Goal: Transaction & Acquisition: Purchase product/service

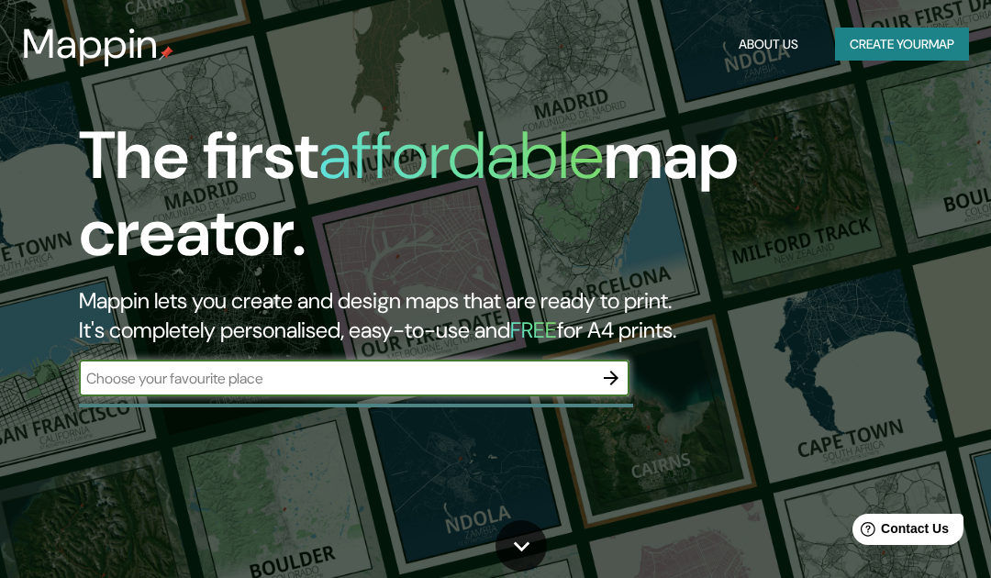
click at [599, 387] on button "button" at bounding box center [611, 378] width 37 height 37
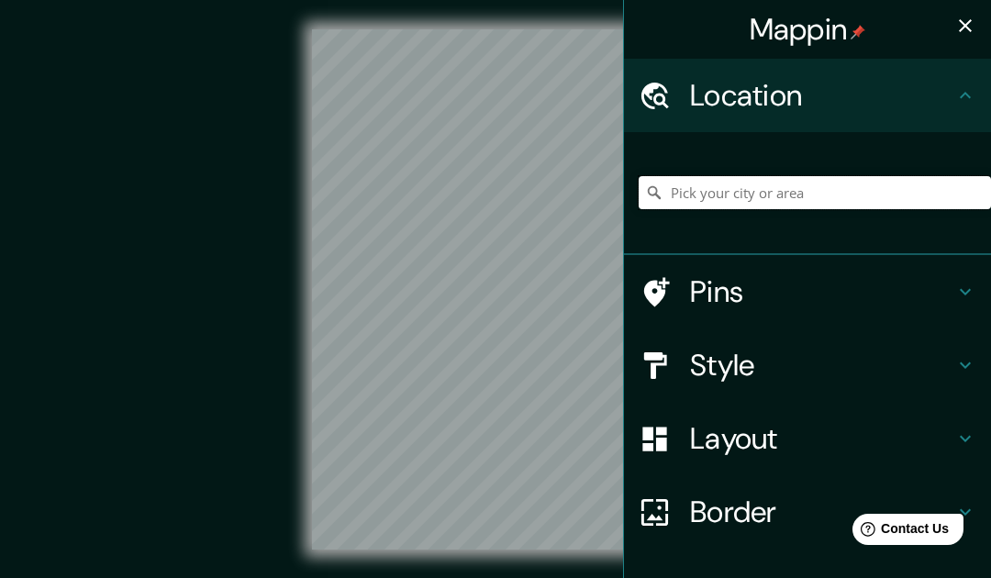
click at [825, 187] on input "Pick your city or area" at bounding box center [815, 192] width 353 height 33
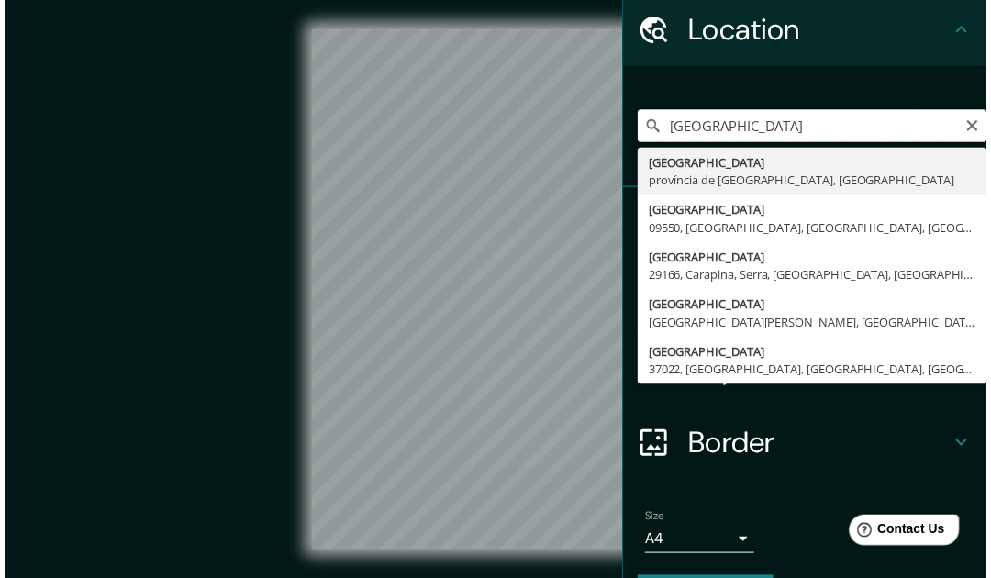
scroll to position [84, 0]
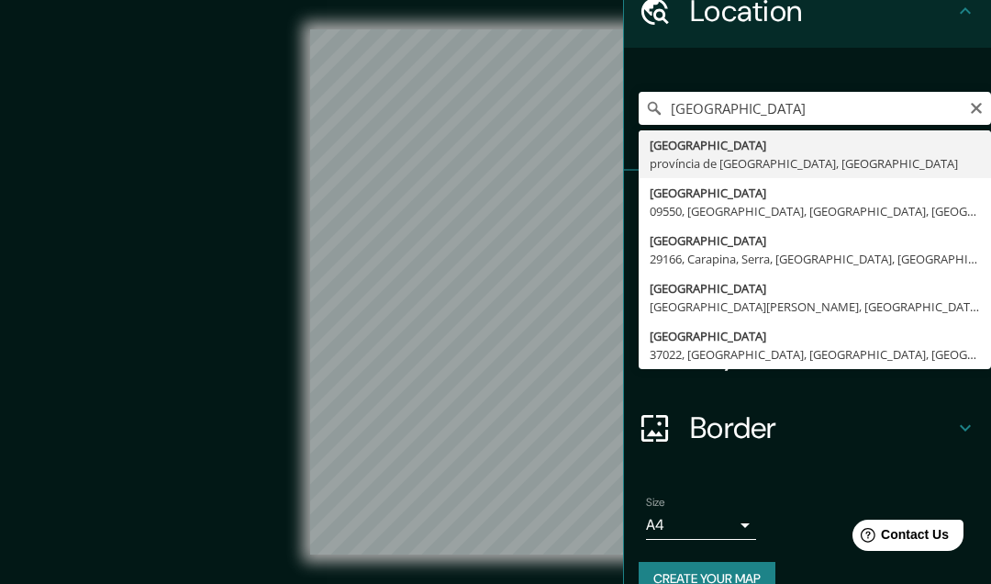
type input "[GEOGRAPHIC_DATA], [GEOGRAPHIC_DATA], [GEOGRAPHIC_DATA]"
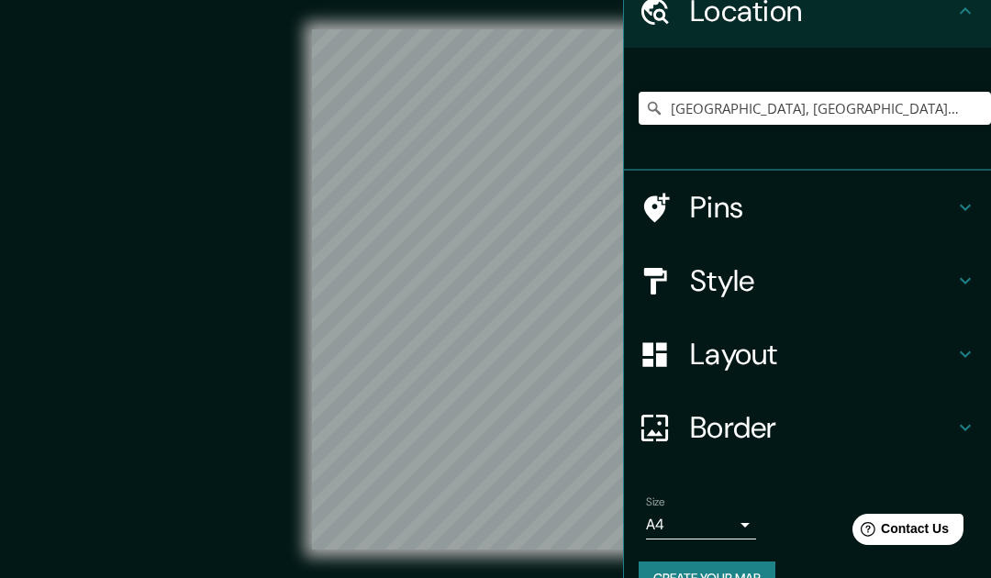
click at [970, 193] on div "Pins" at bounding box center [807, 207] width 367 height 73
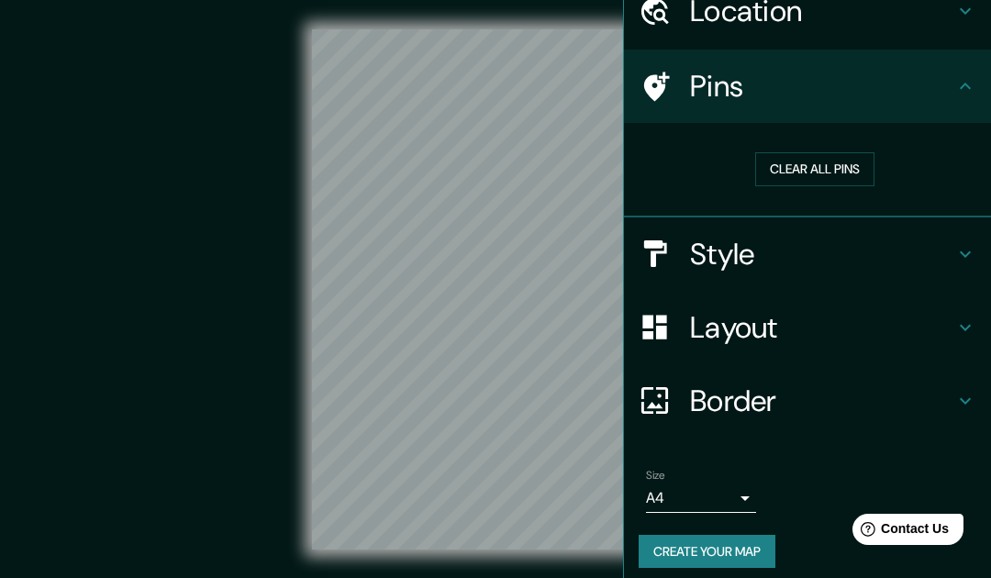
click at [863, 159] on button "Clear all pins" at bounding box center [814, 169] width 119 height 34
click at [847, 159] on button "Clear all pins" at bounding box center [814, 169] width 119 height 34
click at [965, 80] on icon at bounding box center [966, 86] width 22 height 22
click at [967, 252] on icon at bounding box center [965, 254] width 11 height 6
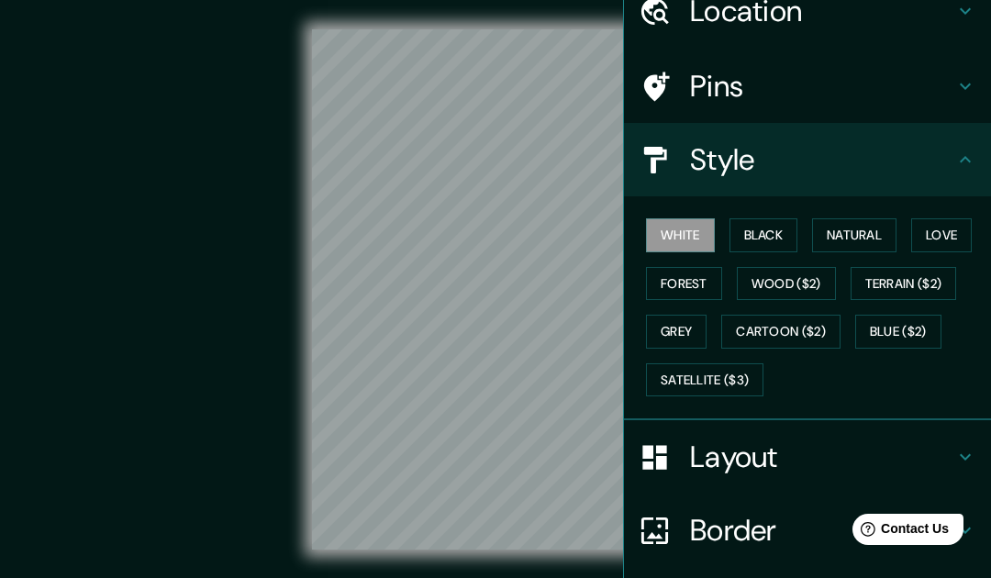
click at [779, 235] on button "Black" at bounding box center [764, 235] width 69 height 34
click at [880, 229] on button "Natural" at bounding box center [854, 235] width 84 height 34
click at [958, 221] on button "Love" at bounding box center [942, 235] width 61 height 34
click at [690, 281] on button "Forest" at bounding box center [684, 284] width 76 height 34
click at [815, 277] on button "Wood ($2)" at bounding box center [786, 284] width 99 height 34
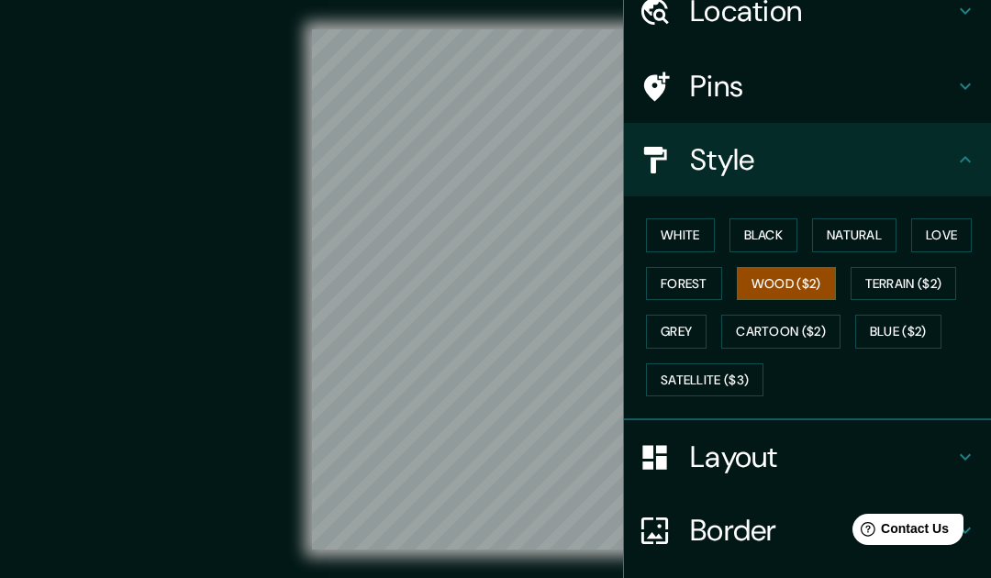
click at [686, 319] on button "Grey" at bounding box center [676, 332] width 61 height 34
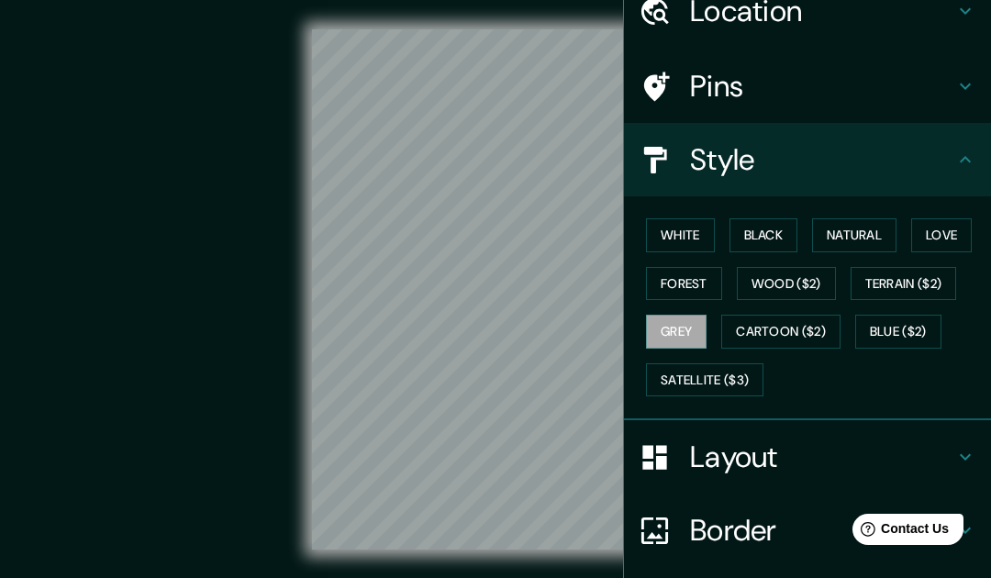
click at [976, 151] on icon at bounding box center [966, 160] width 22 height 22
click at [959, 453] on icon at bounding box center [966, 457] width 22 height 22
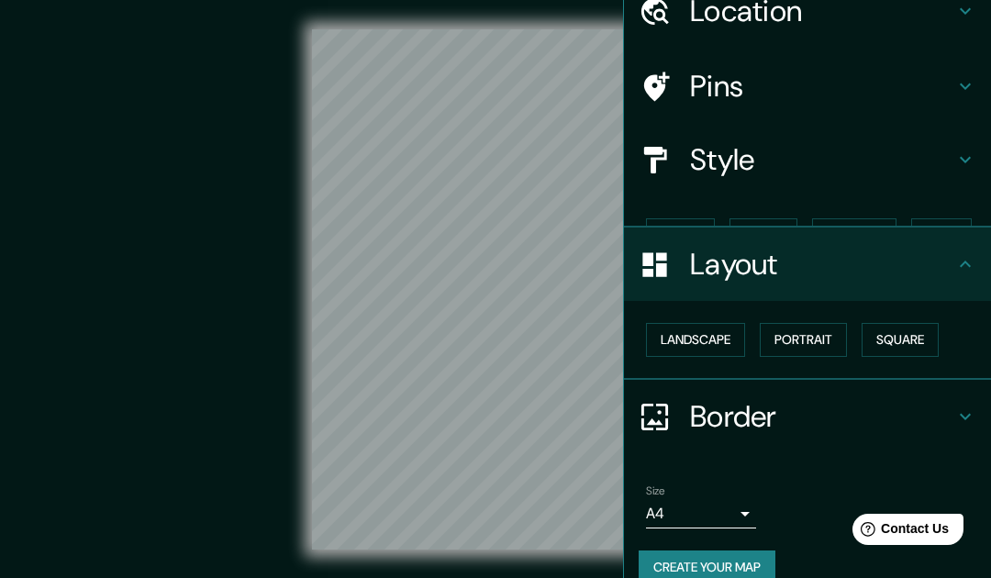
scroll to position [76, 0]
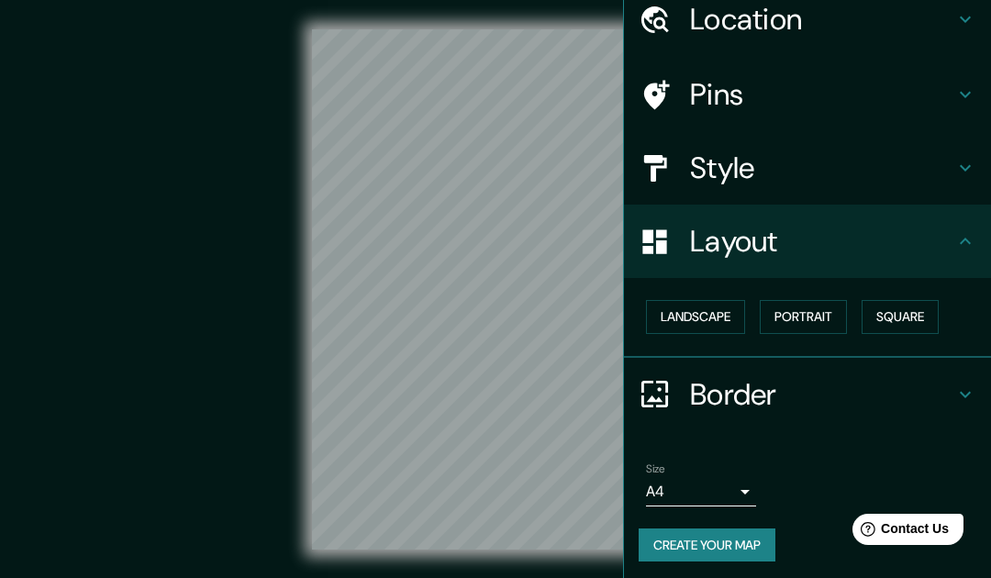
click at [722, 308] on button "Landscape" at bounding box center [695, 317] width 99 height 34
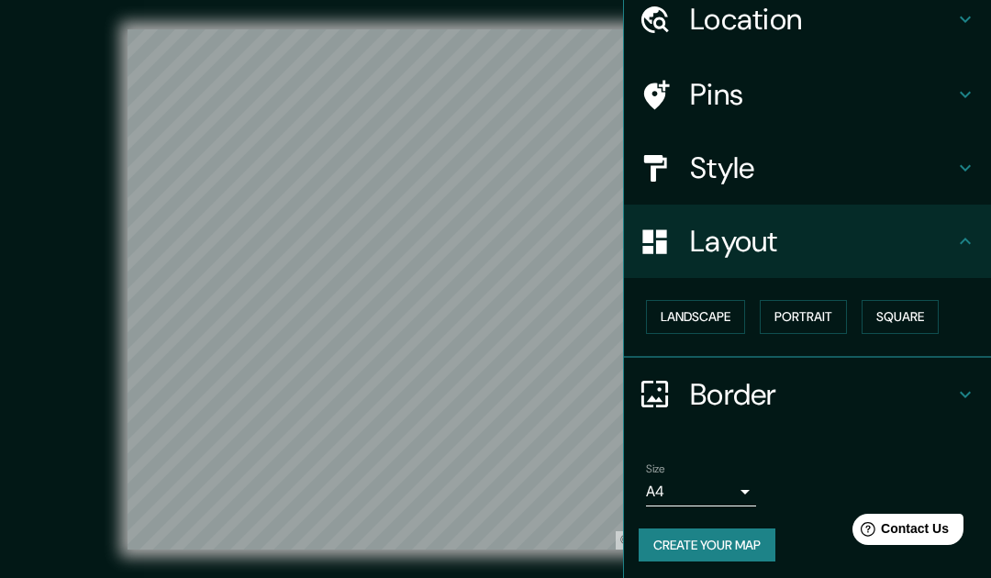
click at [833, 308] on button "Portrait" at bounding box center [803, 317] width 87 height 34
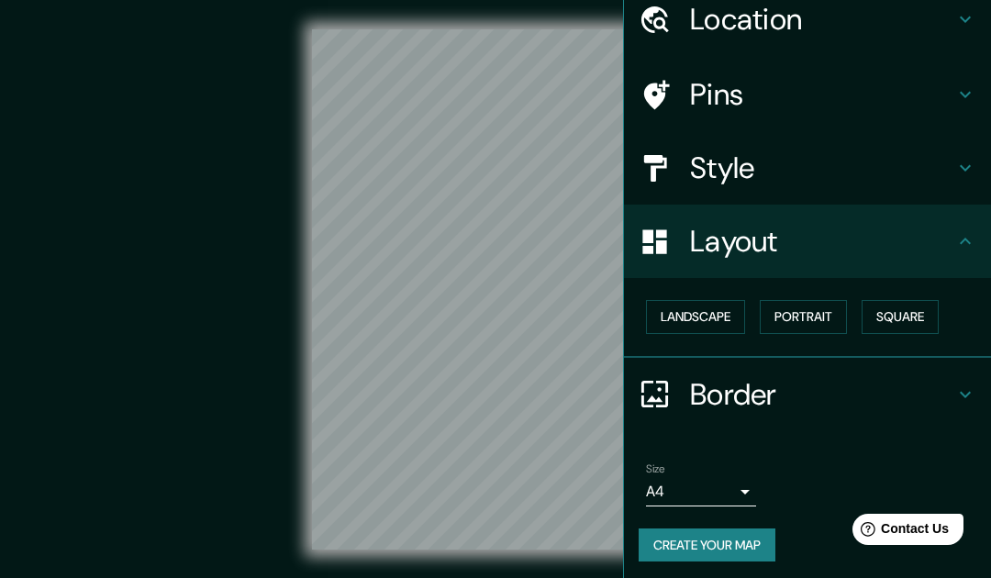
click at [915, 314] on button "Square" at bounding box center [900, 317] width 77 height 34
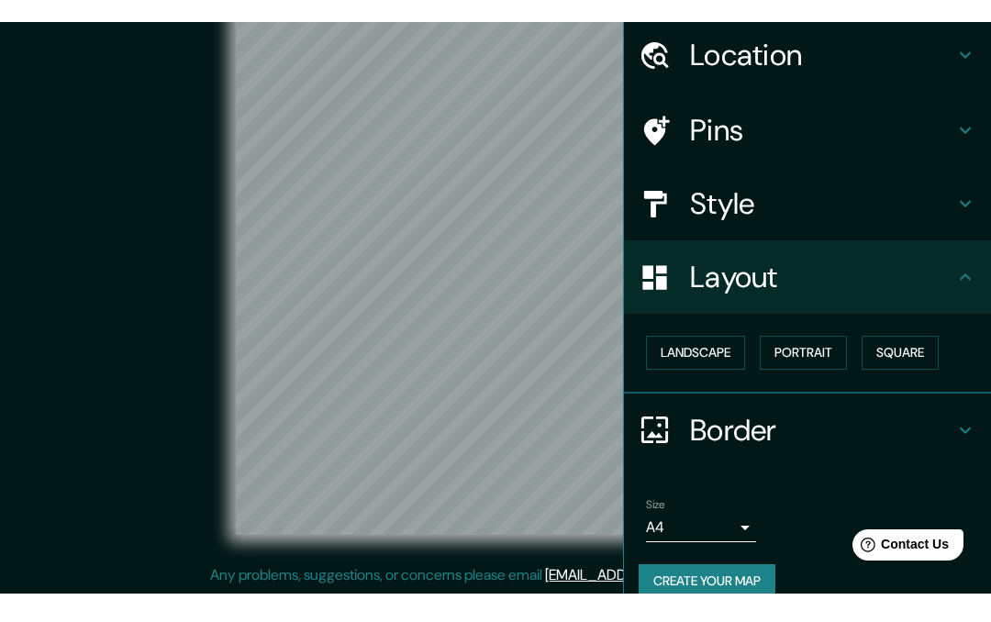
scroll to position [0, 0]
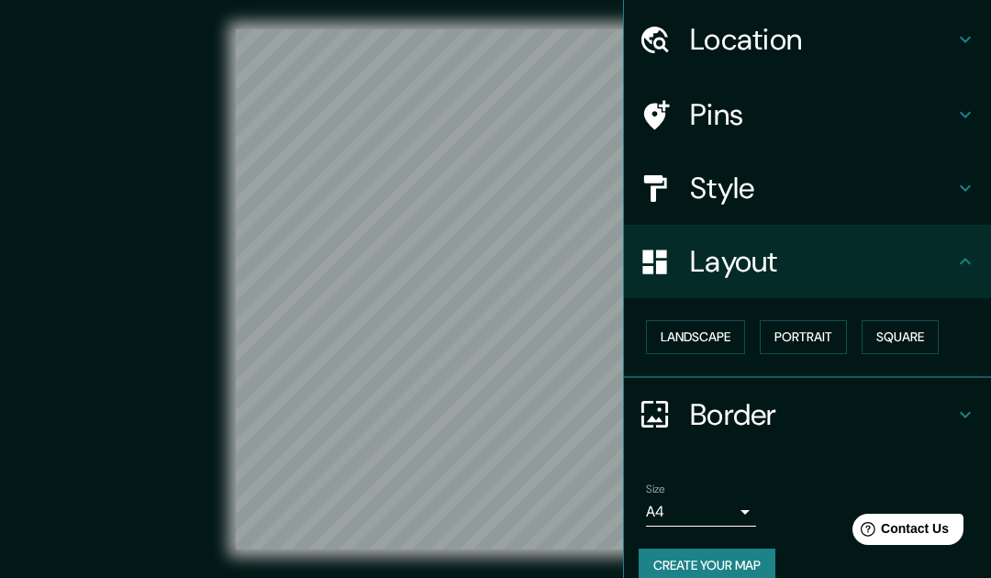
click at [965, 412] on icon at bounding box center [965, 414] width 11 height 6
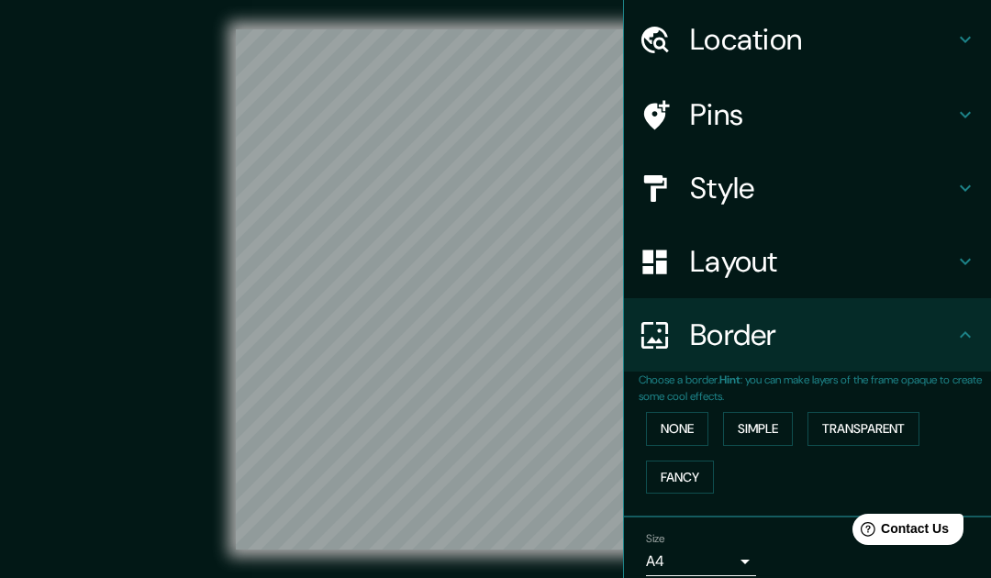
click at [697, 419] on button "None" at bounding box center [677, 429] width 62 height 34
click at [773, 421] on button "Simple" at bounding box center [758, 429] width 70 height 34
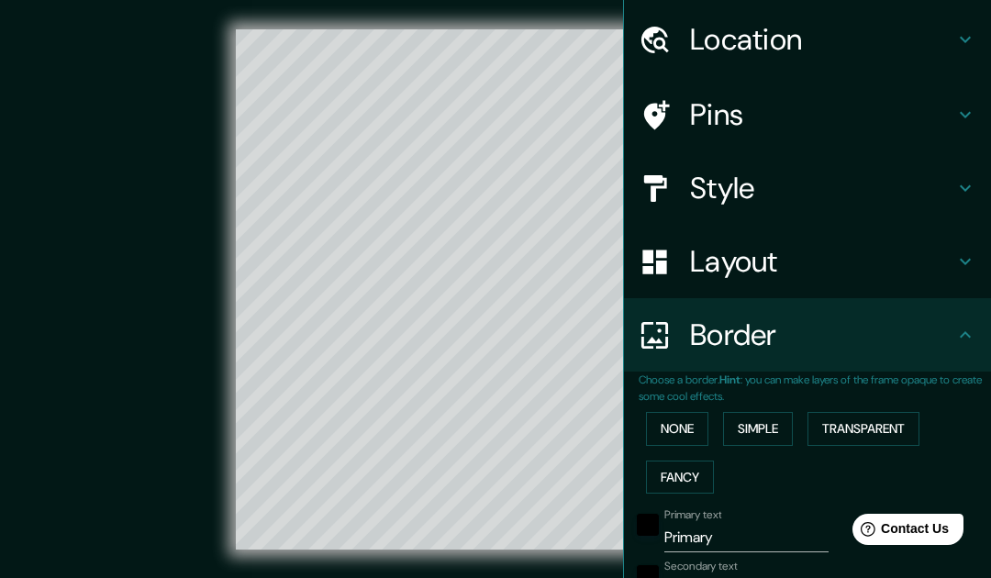
click at [895, 422] on button "Transparent" at bounding box center [864, 429] width 112 height 34
click at [694, 471] on button "Fancy" at bounding box center [680, 478] width 68 height 34
click at [780, 421] on button "Simple" at bounding box center [758, 429] width 70 height 34
click at [672, 415] on button "None" at bounding box center [677, 429] width 62 height 34
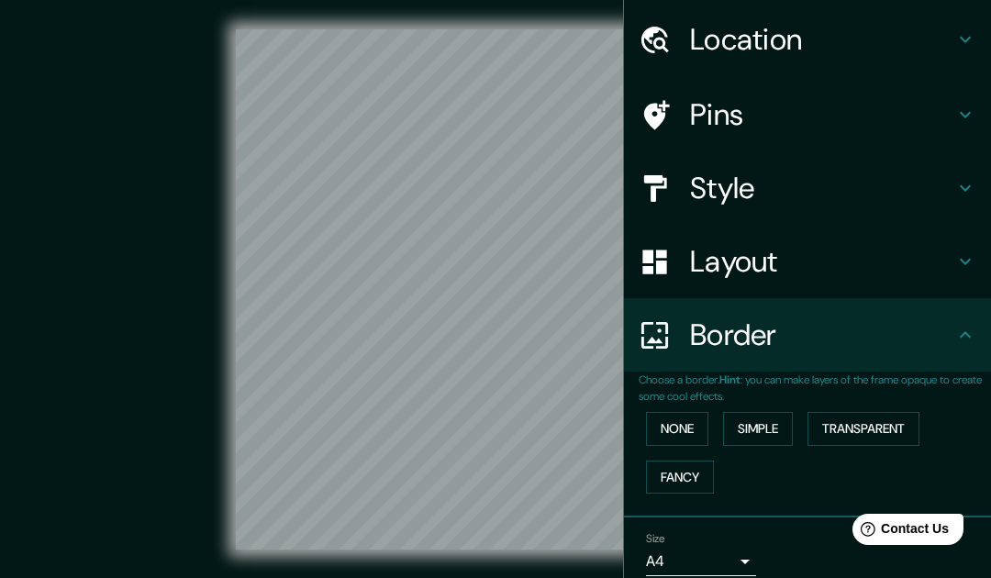
click at [749, 552] on body "Mappin Location [GEOGRAPHIC_DATA], [GEOGRAPHIC_DATA], [GEOGRAPHIC_DATA] Pins St…" at bounding box center [495, 289] width 991 height 578
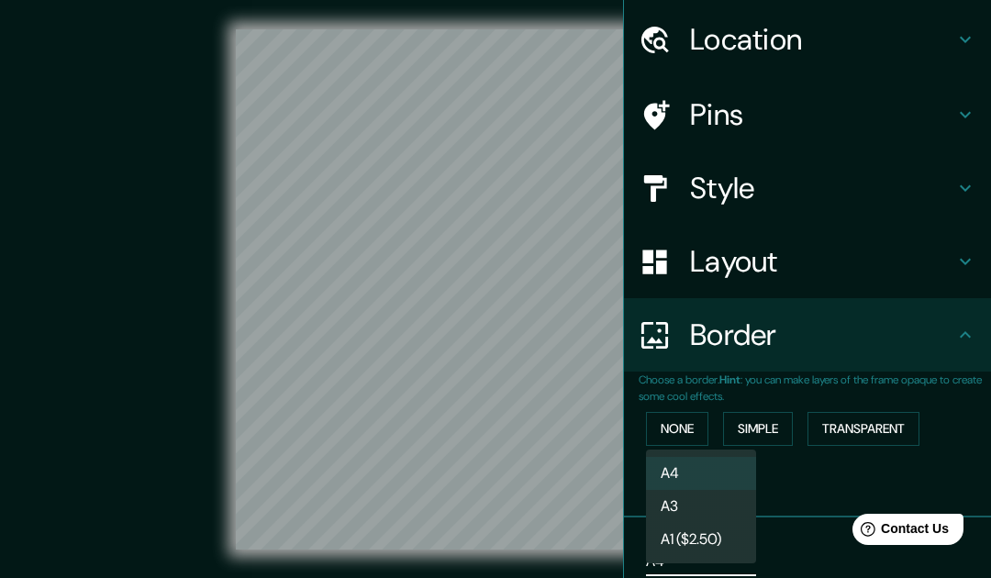
click at [708, 498] on li "A3" at bounding box center [701, 506] width 110 height 33
type input "a4"
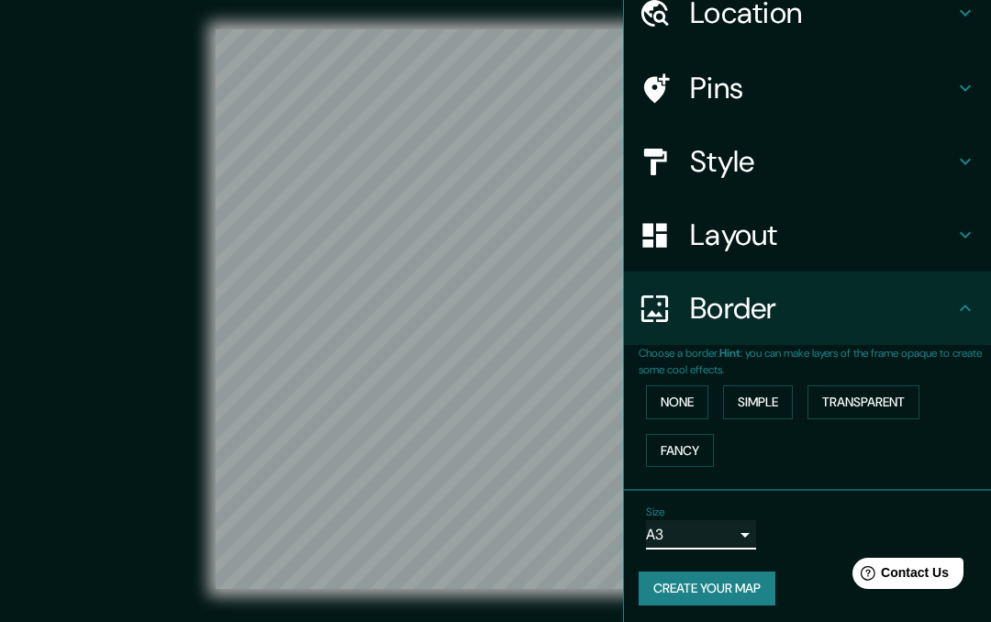
scroll to position [82, 0]
click at [711, 587] on button "Create your map" at bounding box center [707, 590] width 137 height 34
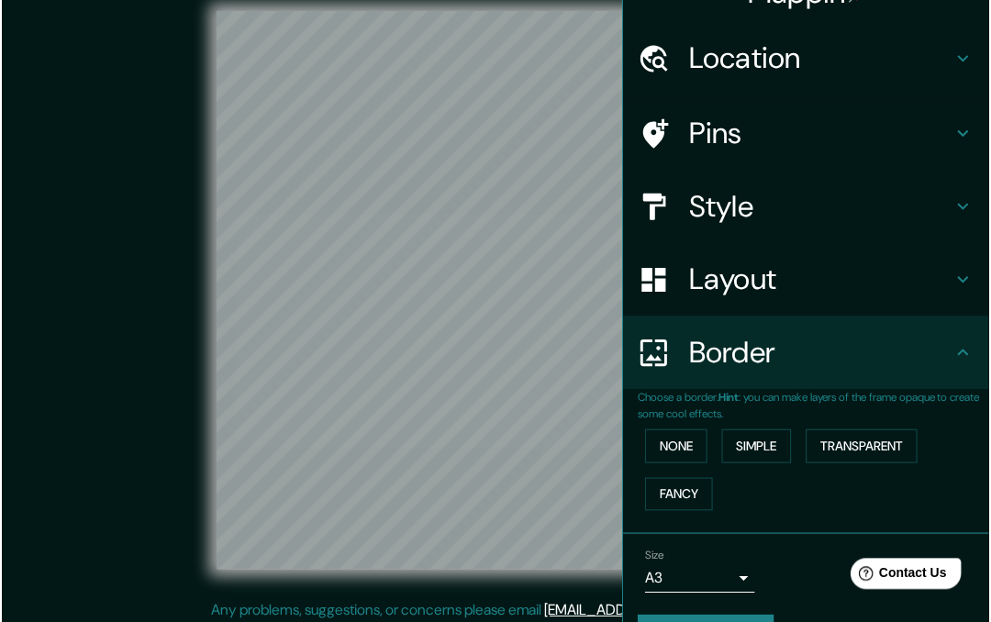
scroll to position [10, 0]
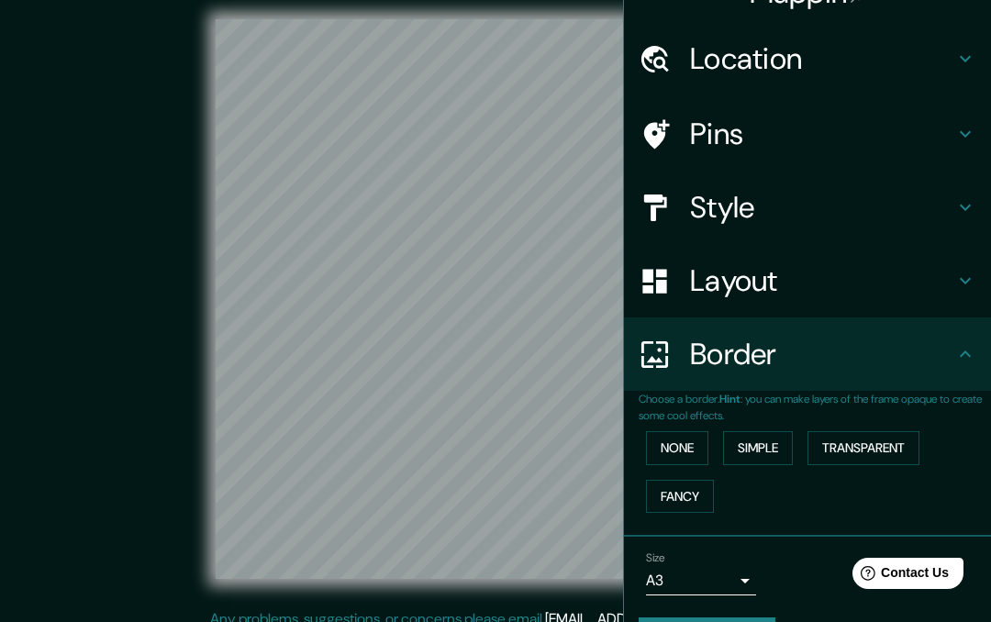
click at [968, 360] on icon at bounding box center [966, 354] width 22 height 22
click at [963, 343] on icon at bounding box center [966, 354] width 22 height 22
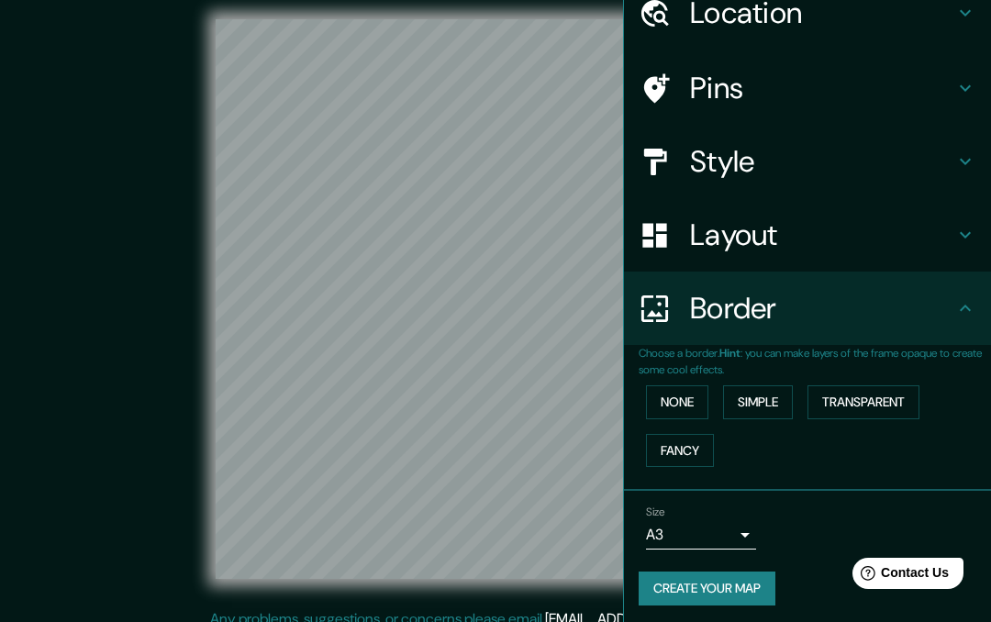
scroll to position [82, 0]
click at [162, 430] on div "© Mapbox © OpenStreetMap Improve this map" at bounding box center [496, 299] width 892 height 560
click at [125, 434] on div "© Mapbox © OpenStreetMap Improve this map" at bounding box center [496, 299] width 892 height 560
click at [110, 464] on div "© Mapbox © OpenStreetMap Improve this map" at bounding box center [496, 299] width 892 height 560
click at [756, 588] on button "Create your map" at bounding box center [707, 590] width 137 height 34
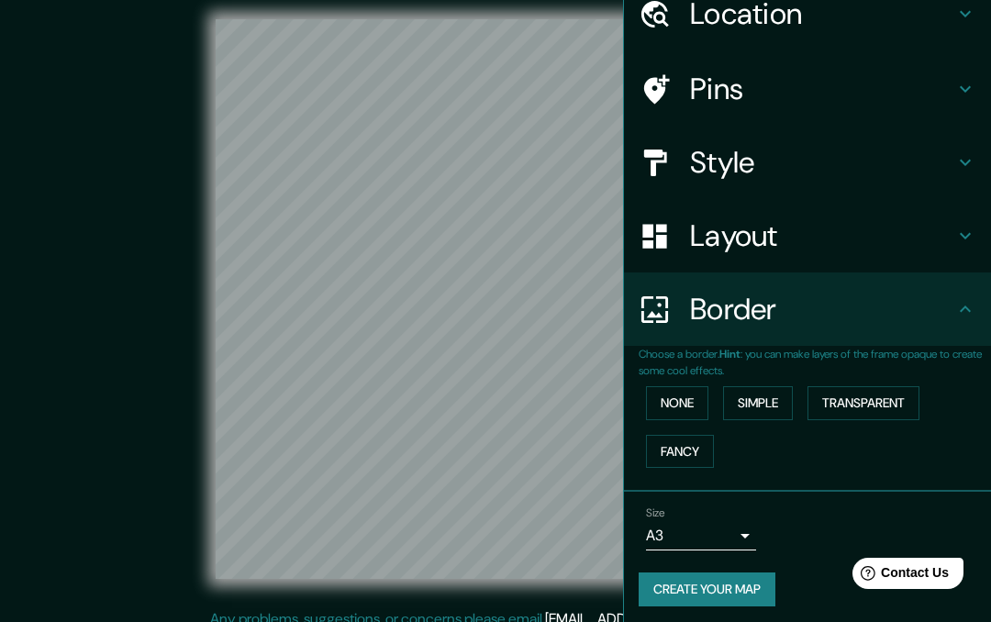
click at [964, 80] on icon at bounding box center [966, 89] width 22 height 22
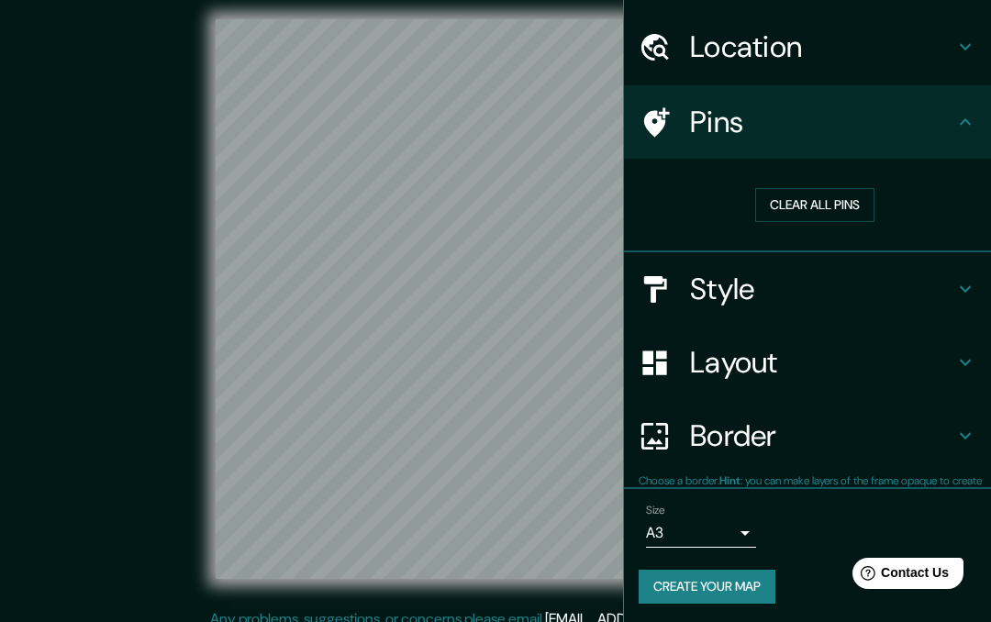
scroll to position [47, 0]
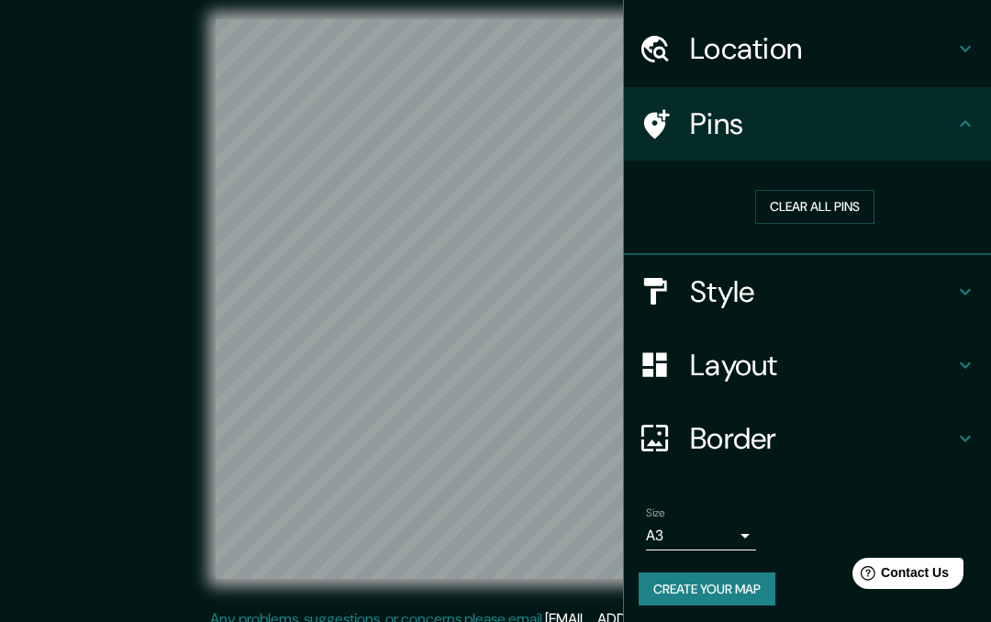
click at [978, 113] on div "Pins" at bounding box center [807, 123] width 367 height 73
click at [958, 116] on icon at bounding box center [966, 124] width 22 height 22
click at [963, 123] on icon at bounding box center [965, 123] width 11 height 6
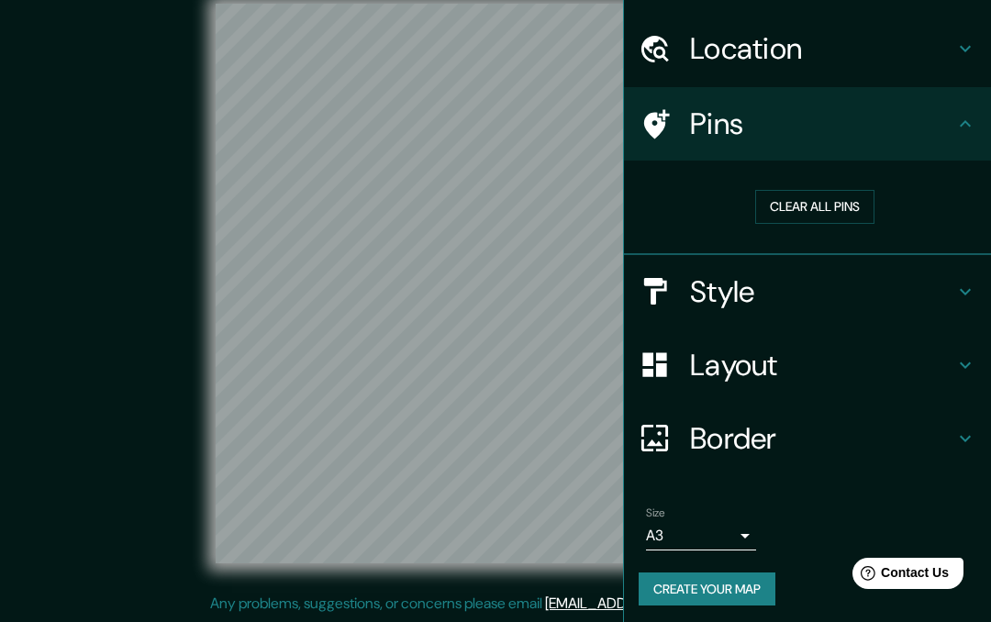
scroll to position [0, 0]
